Goal: Information Seeking & Learning: Learn about a topic

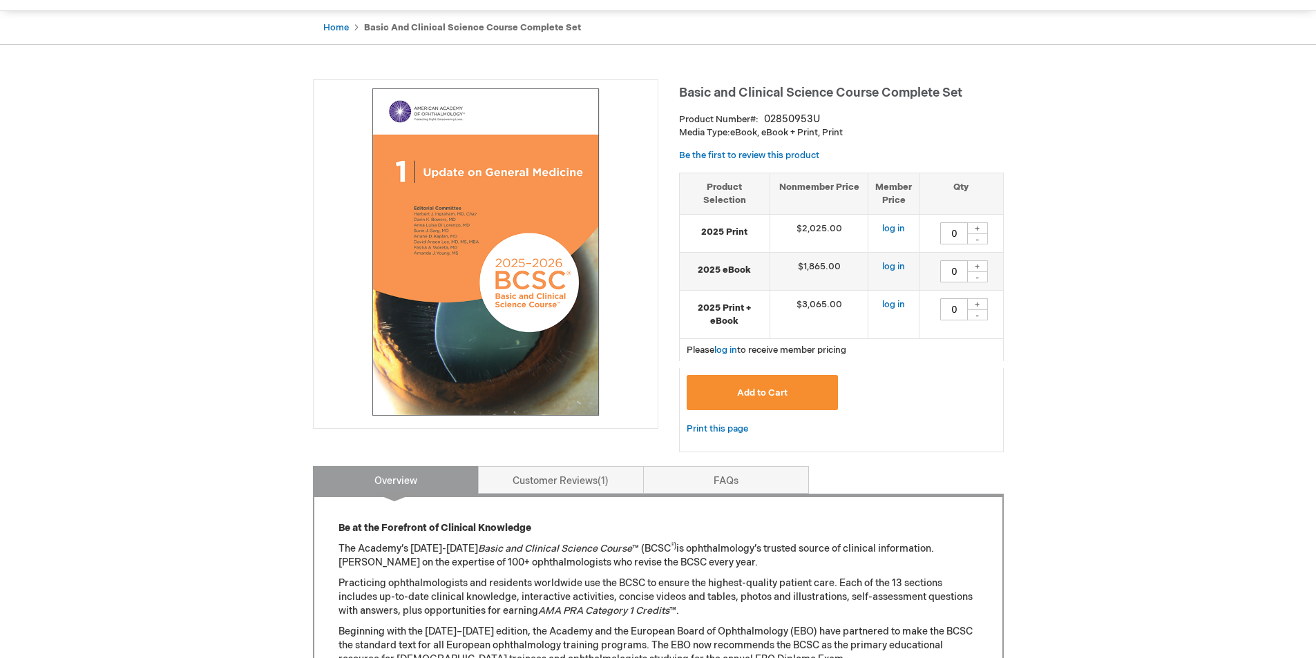
scroll to position [138, 0]
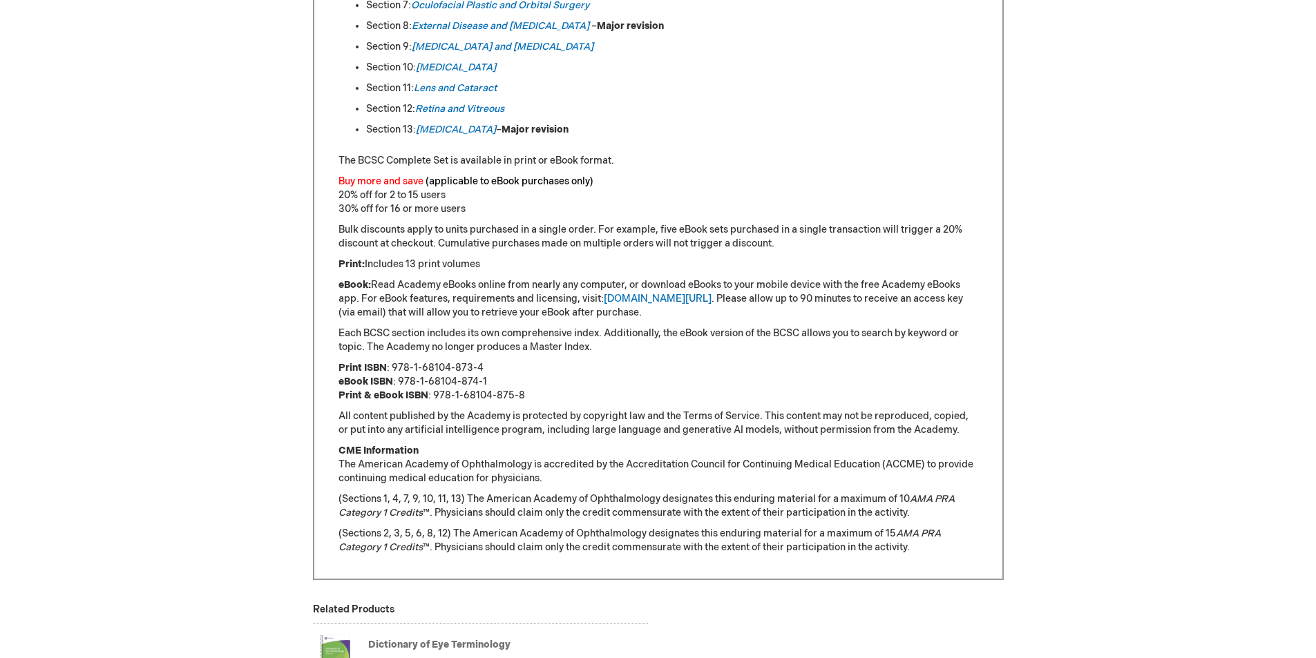
scroll to position [876, 0]
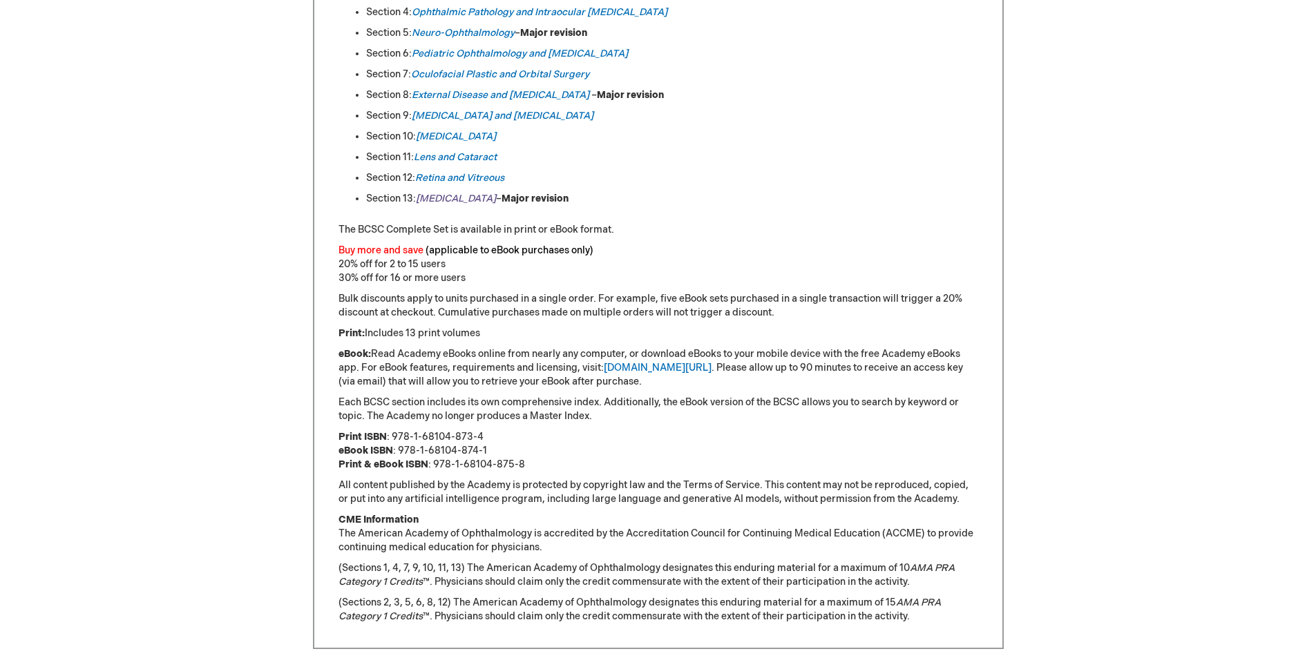
click at [485, 193] on em "Refractive Surgery" at bounding box center [456, 199] width 80 height 12
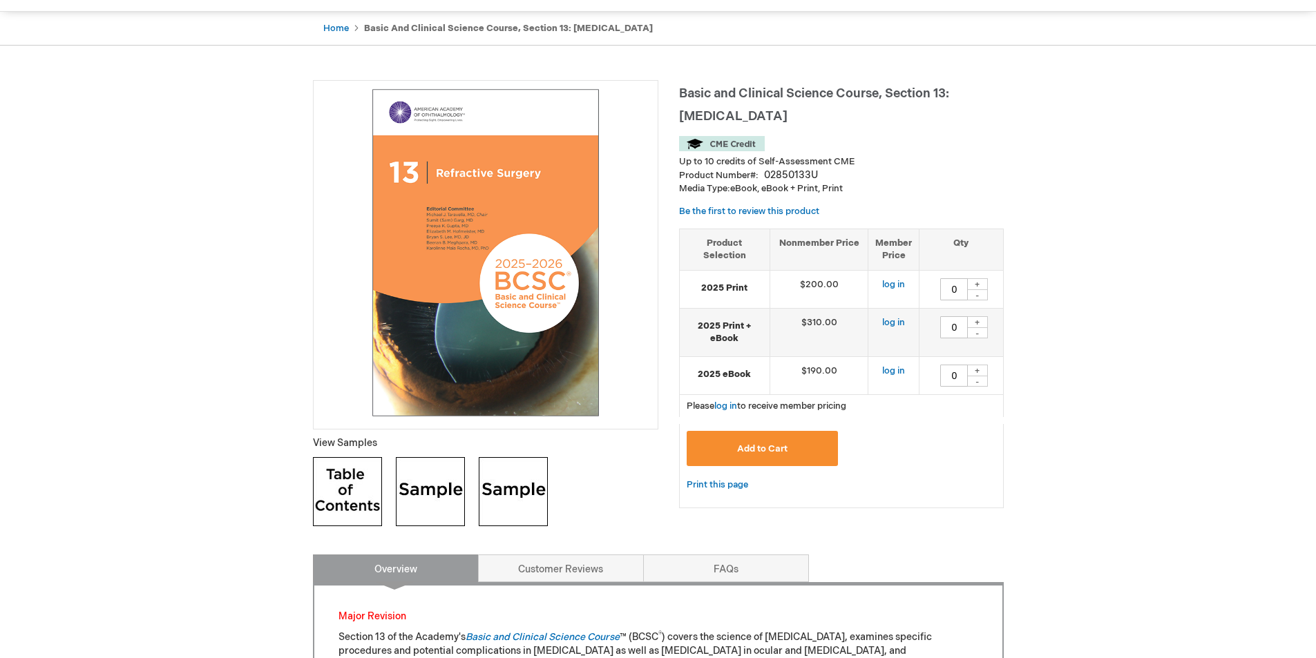
scroll to position [138, 0]
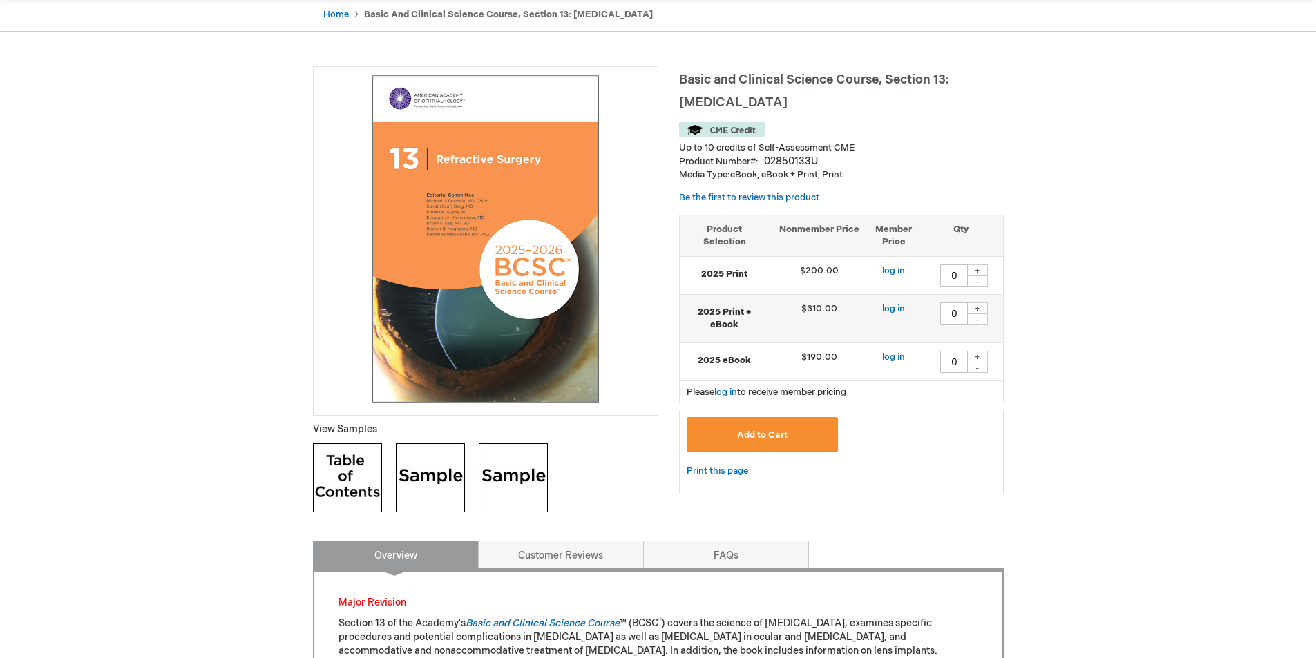
click at [358, 478] on img at bounding box center [347, 478] width 69 height 69
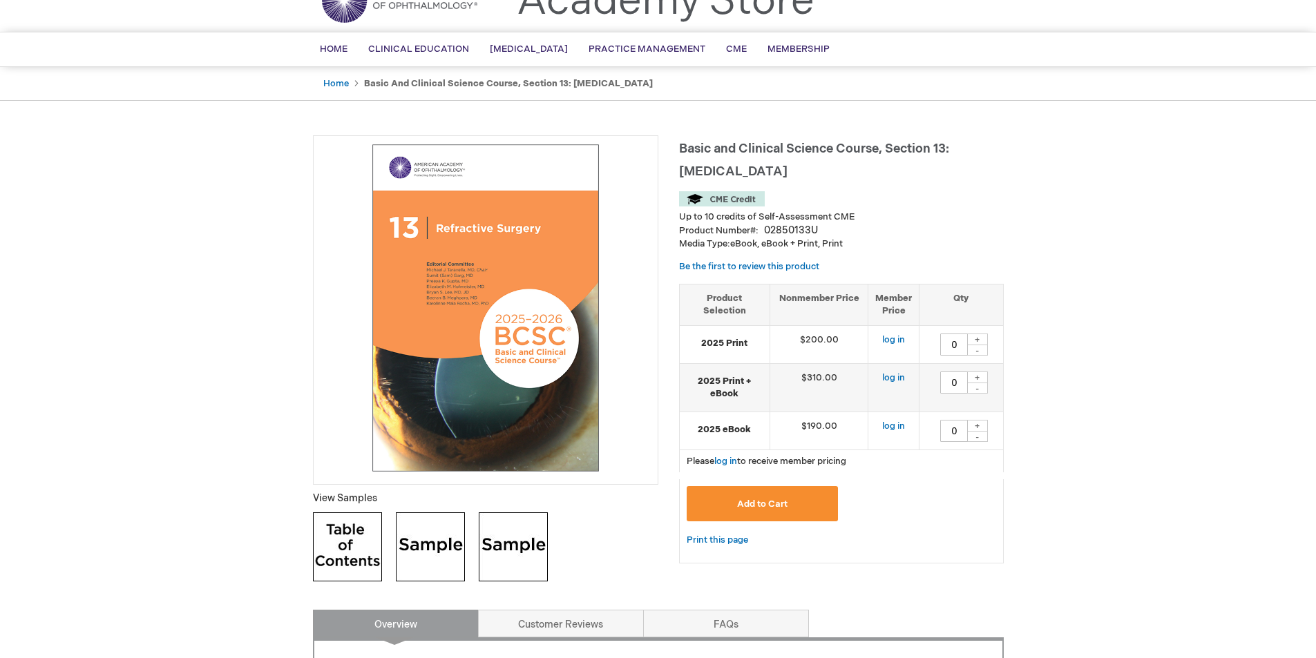
scroll to position [0, 0]
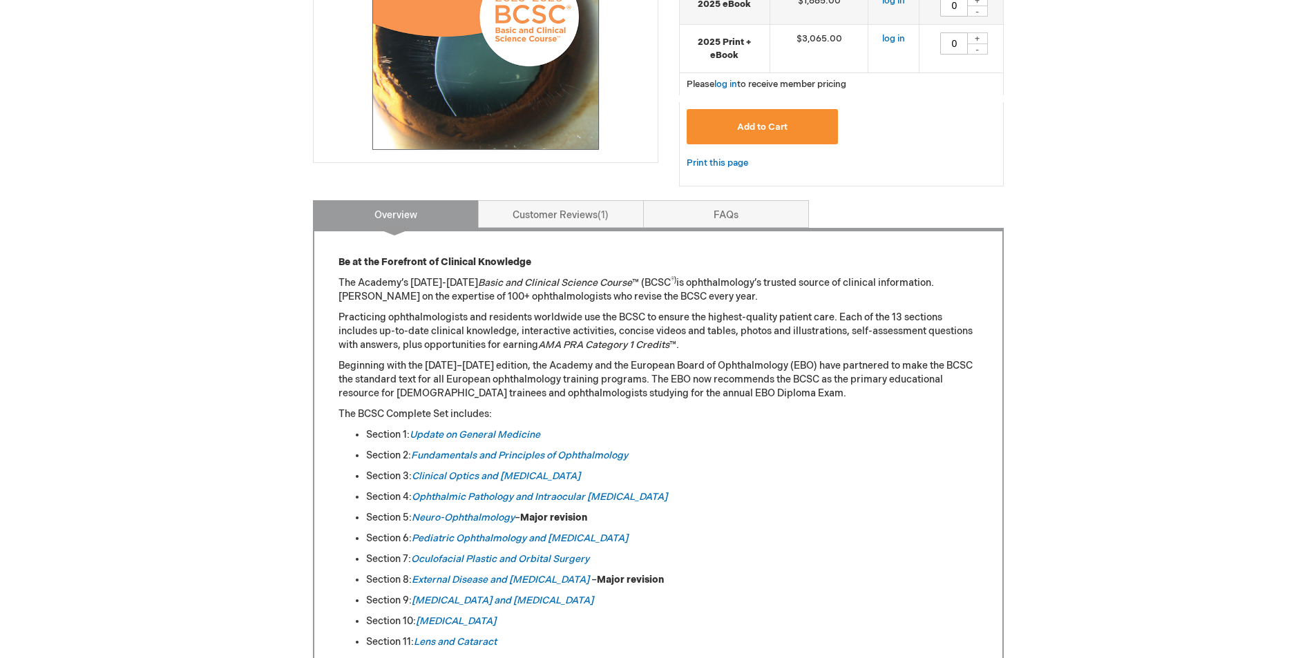
scroll to position [392, 0]
click at [563, 471] on link "Clinical Optics and Vision Rehabilitation" at bounding box center [496, 475] width 169 height 12
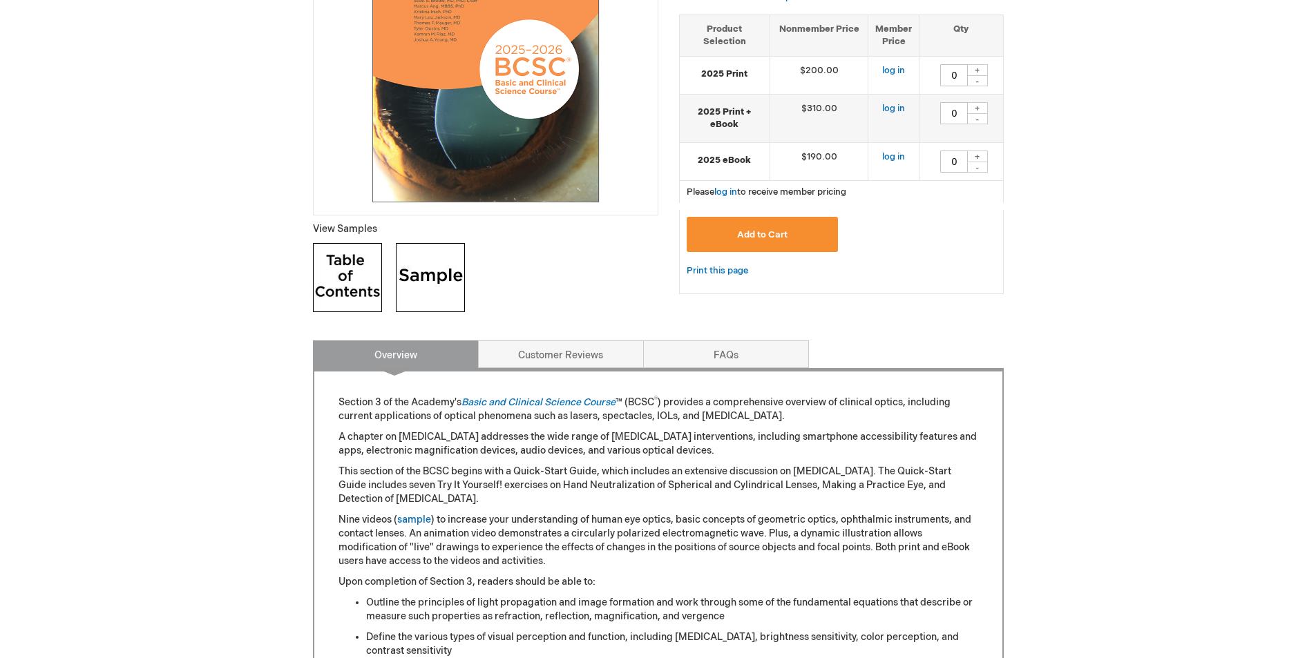
scroll to position [415, 0]
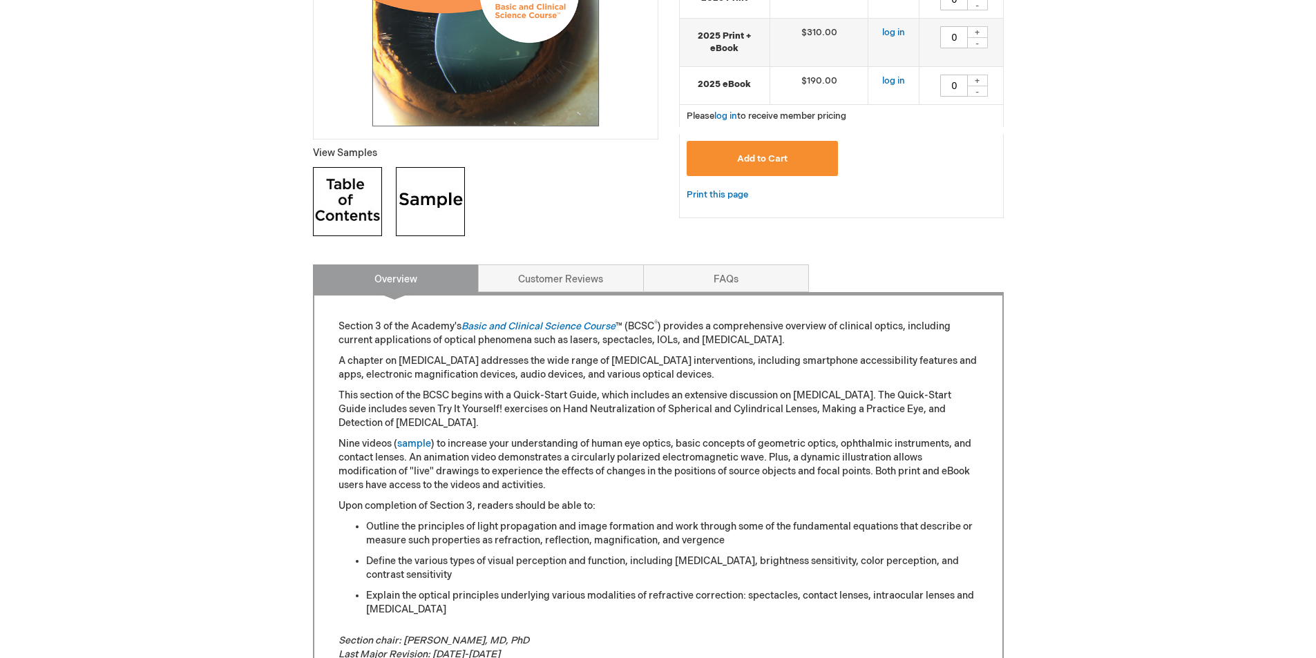
click at [338, 193] on img at bounding box center [347, 201] width 69 height 69
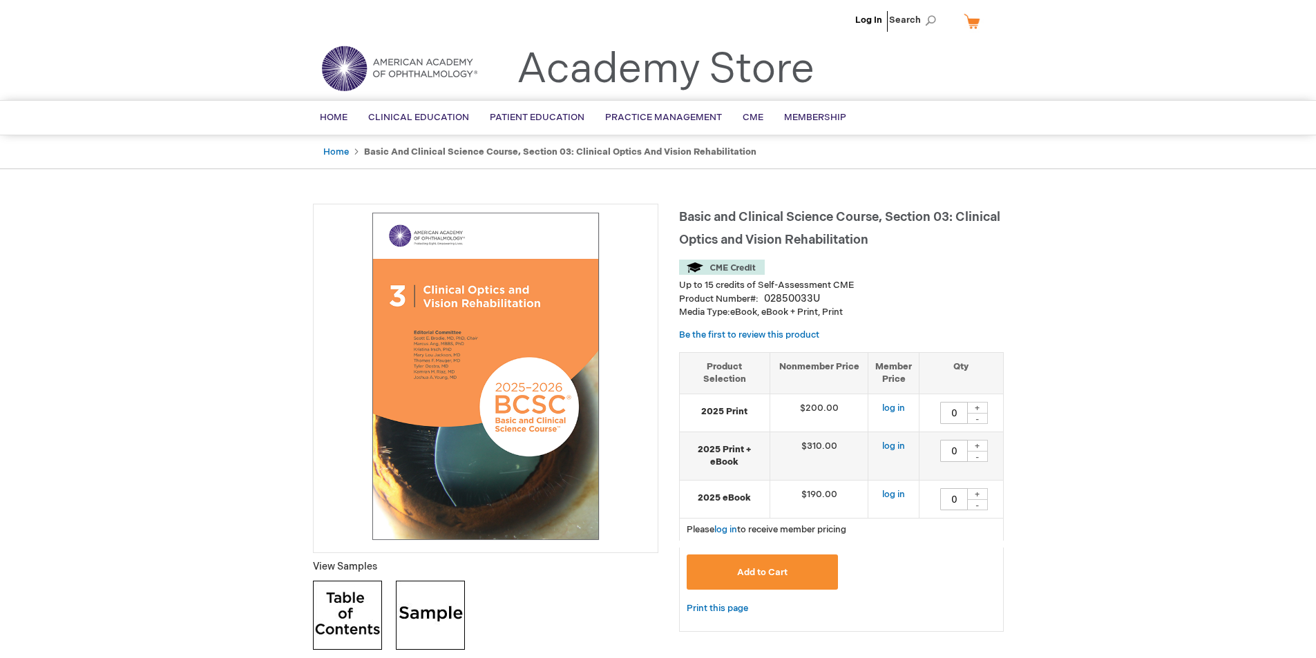
scroll to position [0, 0]
